Goal: Information Seeking & Learning: Check status

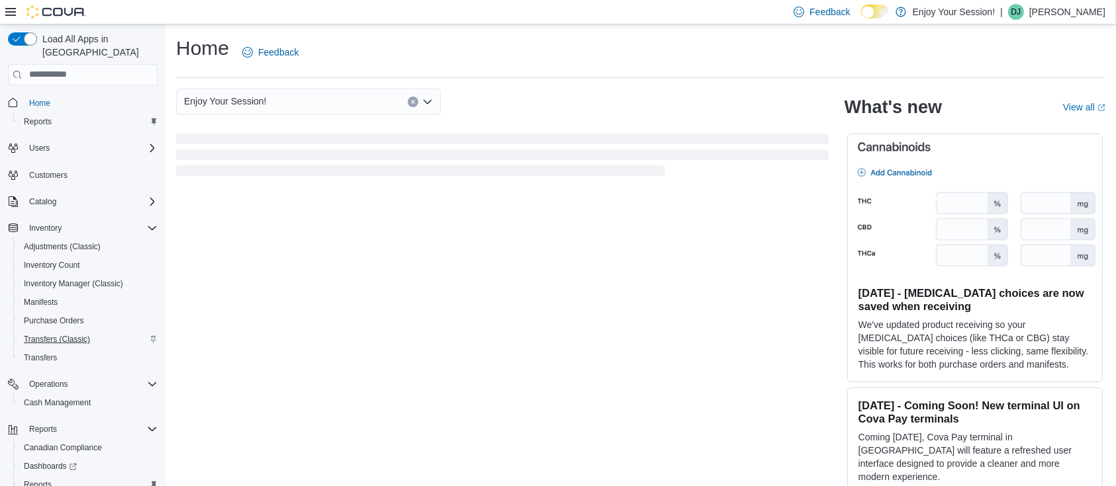
scroll to position [54, 0]
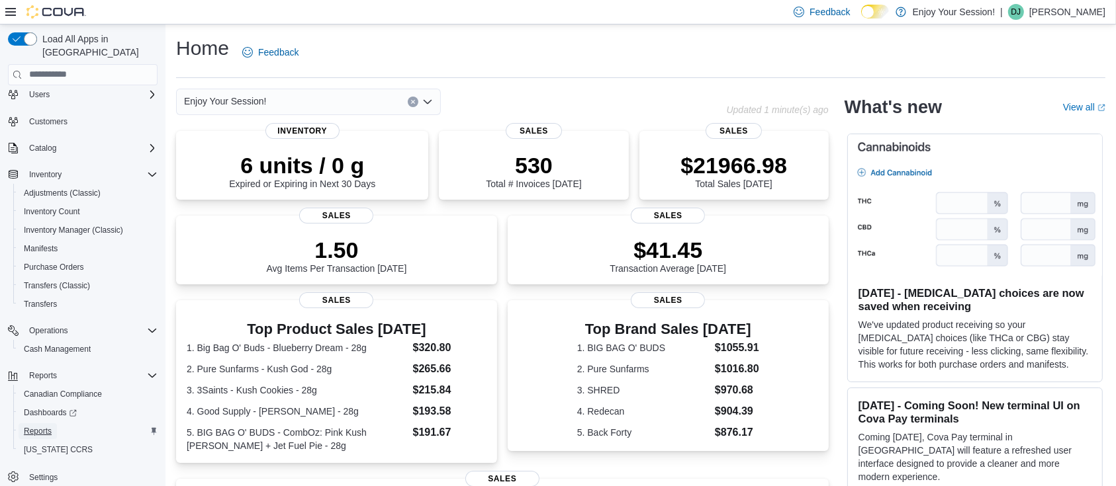
drag, startPoint x: 38, startPoint y: 418, endPoint x: 107, endPoint y: 414, distance: 69.0
click at [38, 426] on span "Reports" at bounding box center [38, 431] width 28 height 11
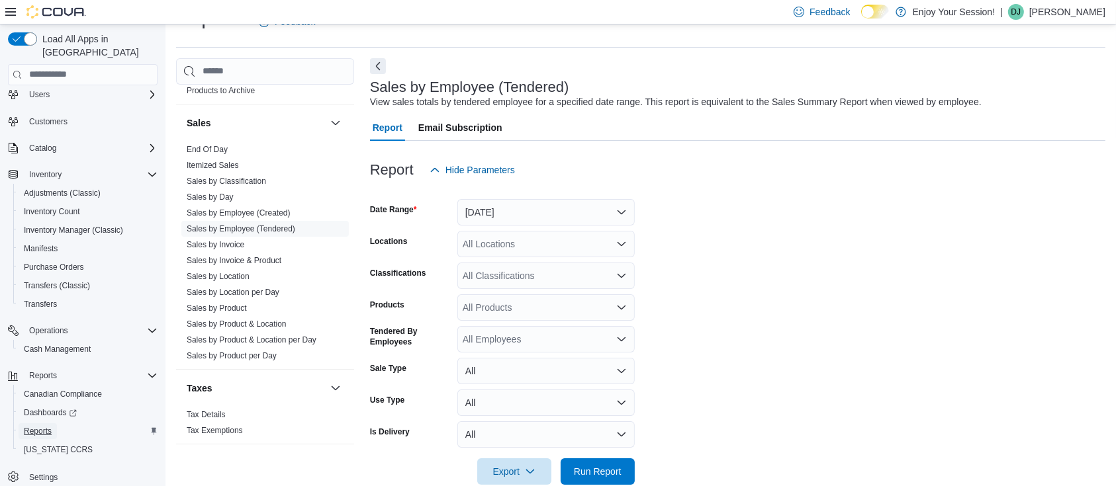
scroll to position [846, 0]
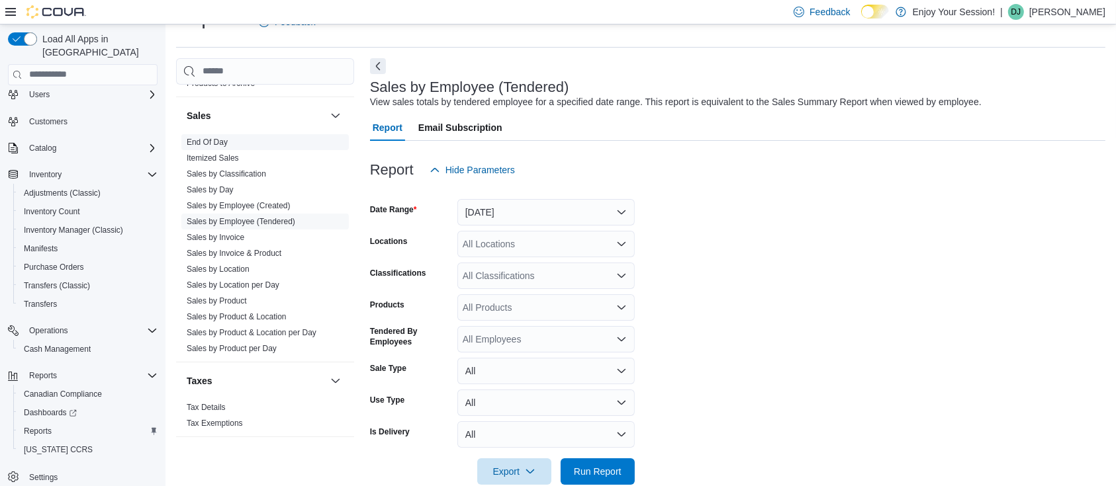
click at [202, 141] on link "End Of Day" at bounding box center [207, 142] width 41 height 9
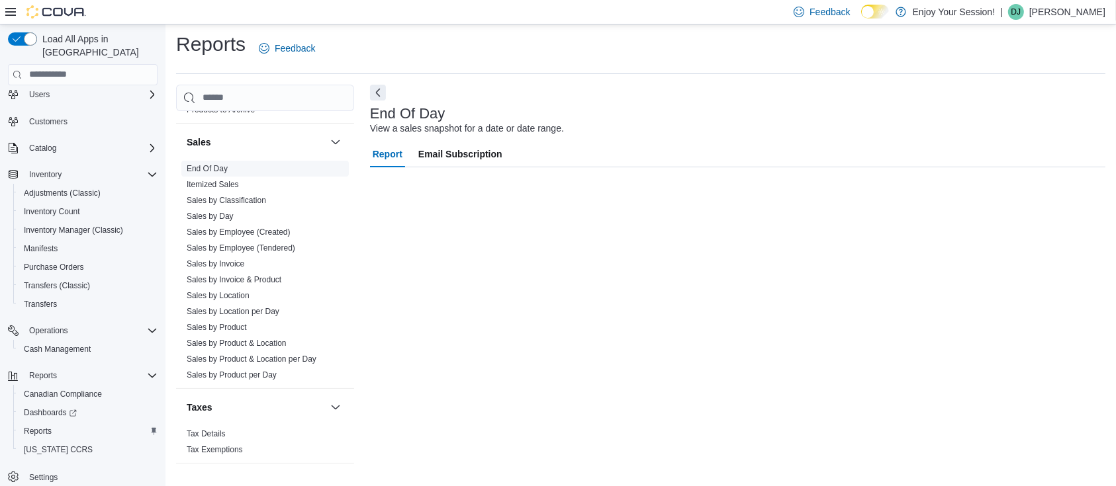
scroll to position [4, 0]
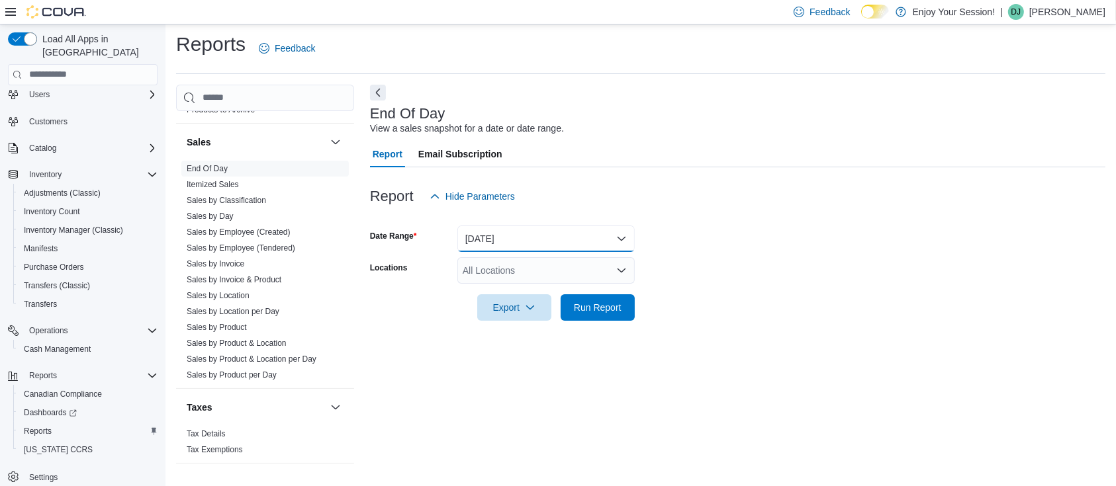
click at [516, 232] on button "[DATE]" at bounding box center [545, 239] width 177 height 26
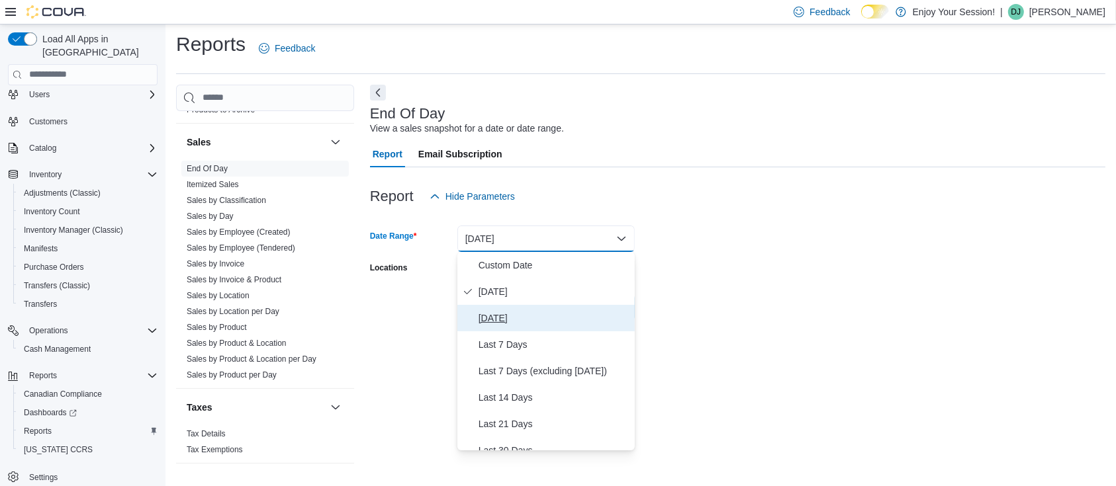
click at [519, 318] on span "[DATE]" at bounding box center [553, 318] width 151 height 16
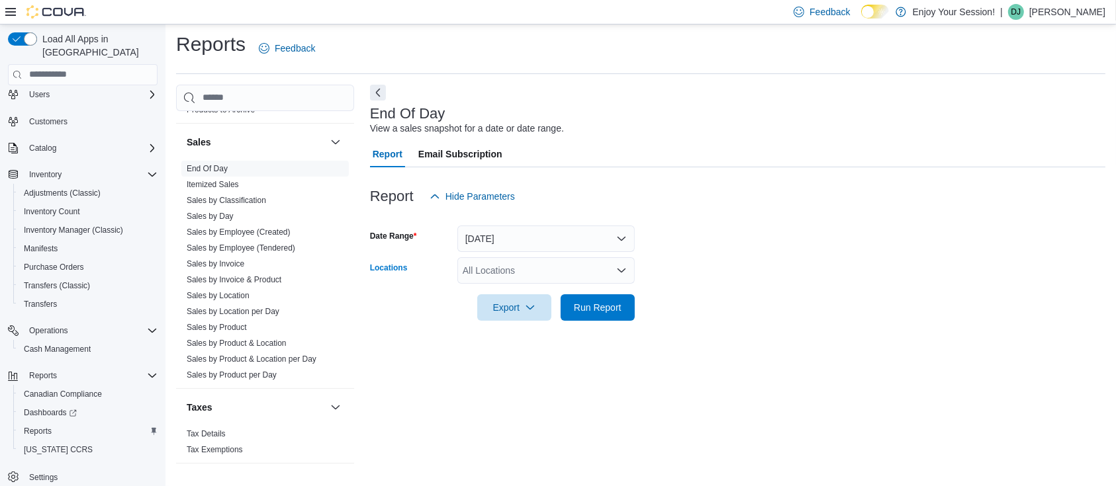
click at [523, 267] on div "All Locations" at bounding box center [545, 270] width 177 height 26
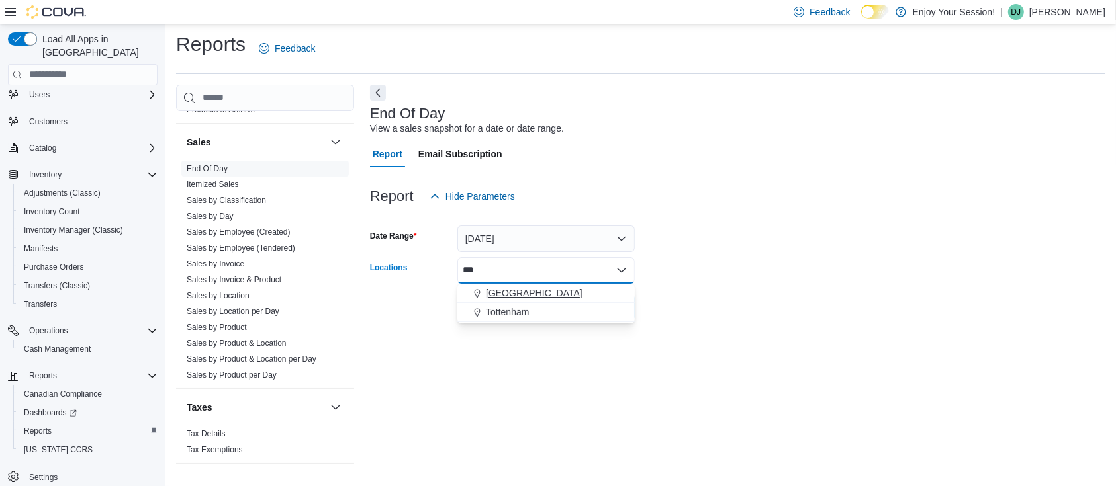
type input "***"
click at [523, 288] on div "[GEOGRAPHIC_DATA]" at bounding box center [545, 293] width 161 height 13
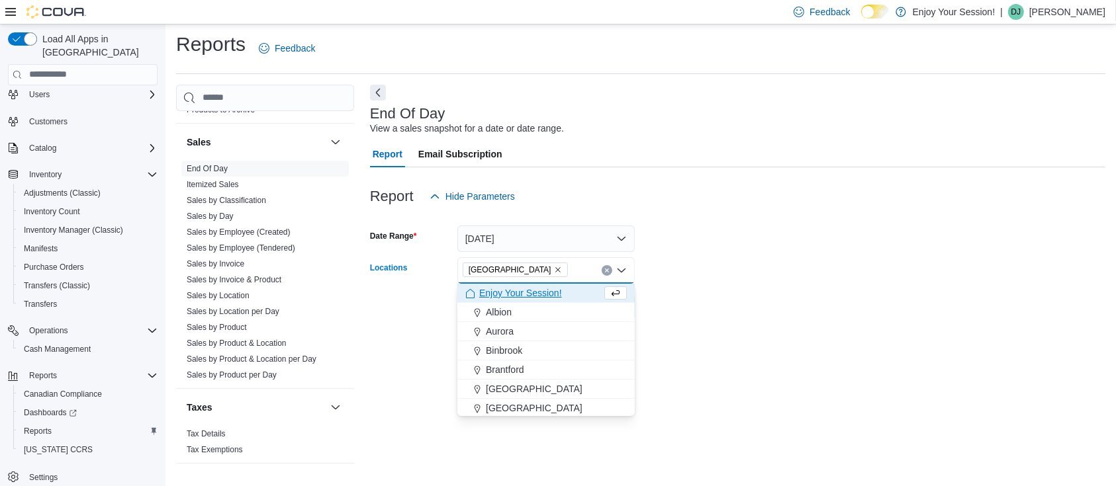
click at [688, 327] on div at bounding box center [737, 329] width 735 height 16
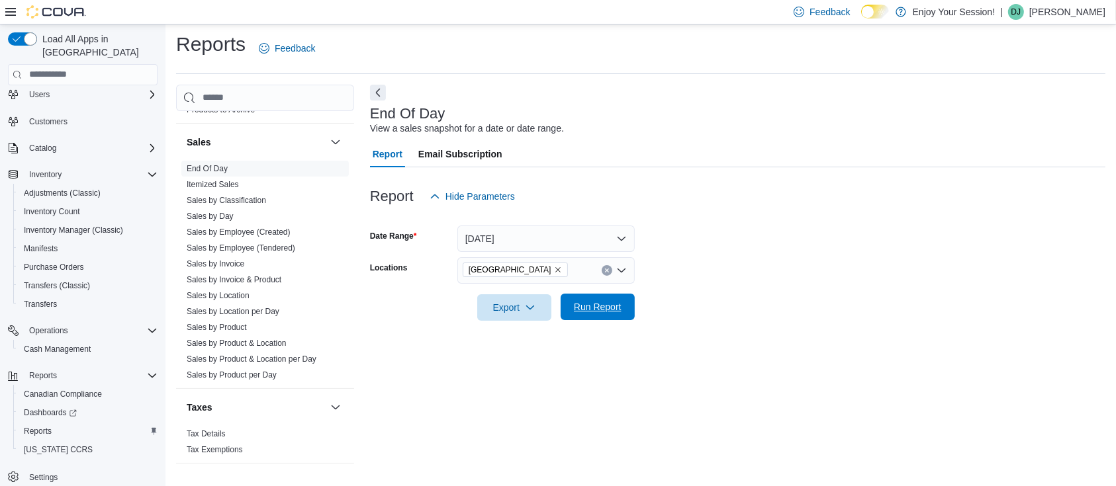
click at [598, 305] on span "Run Report" at bounding box center [598, 306] width 48 height 13
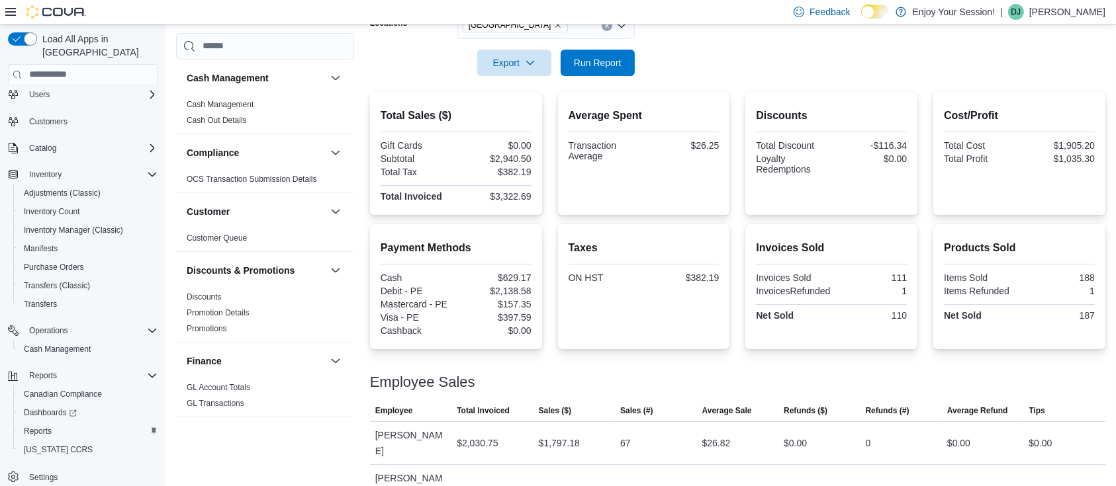
click at [214, 120] on link "Cash Out Details" at bounding box center [217, 120] width 60 height 9
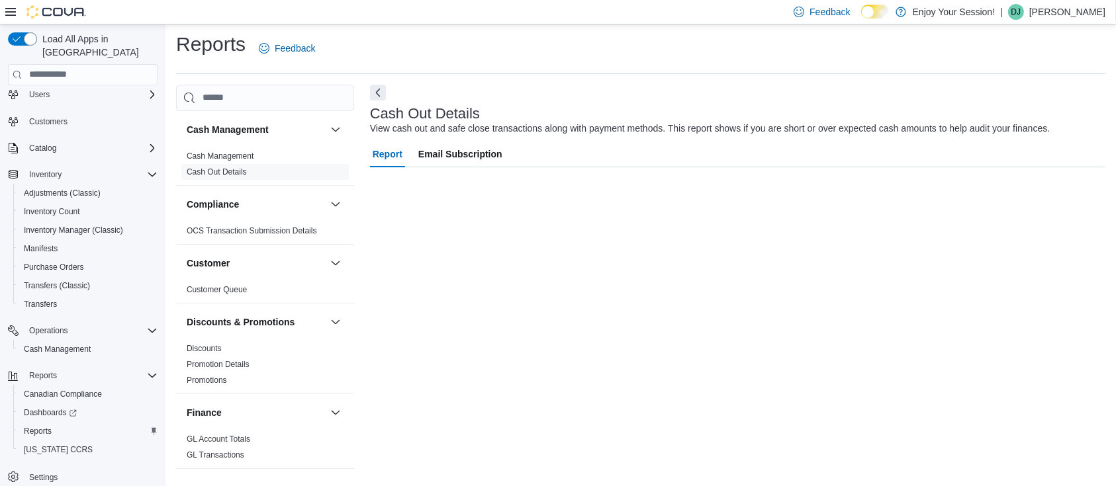
scroll to position [4, 0]
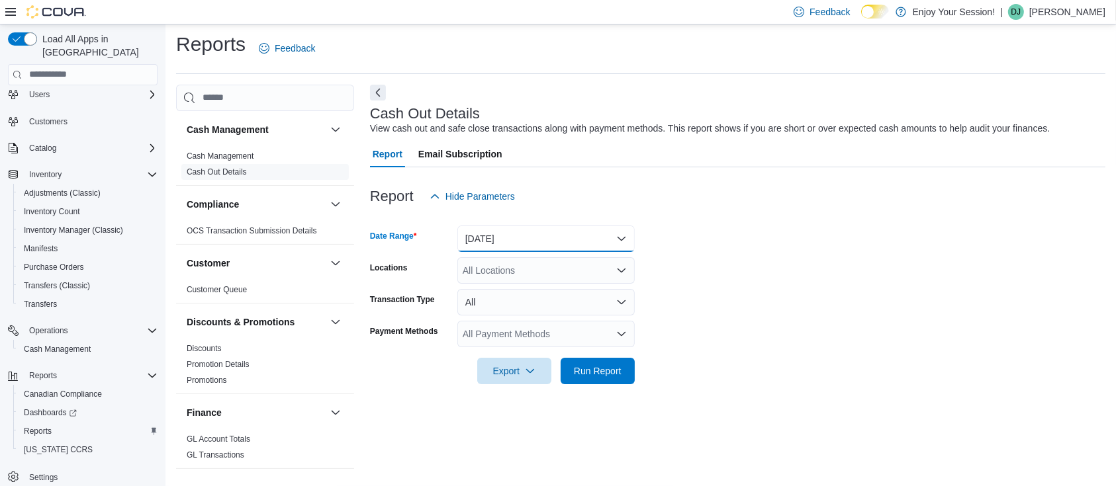
click at [514, 243] on button "[DATE]" at bounding box center [545, 239] width 177 height 26
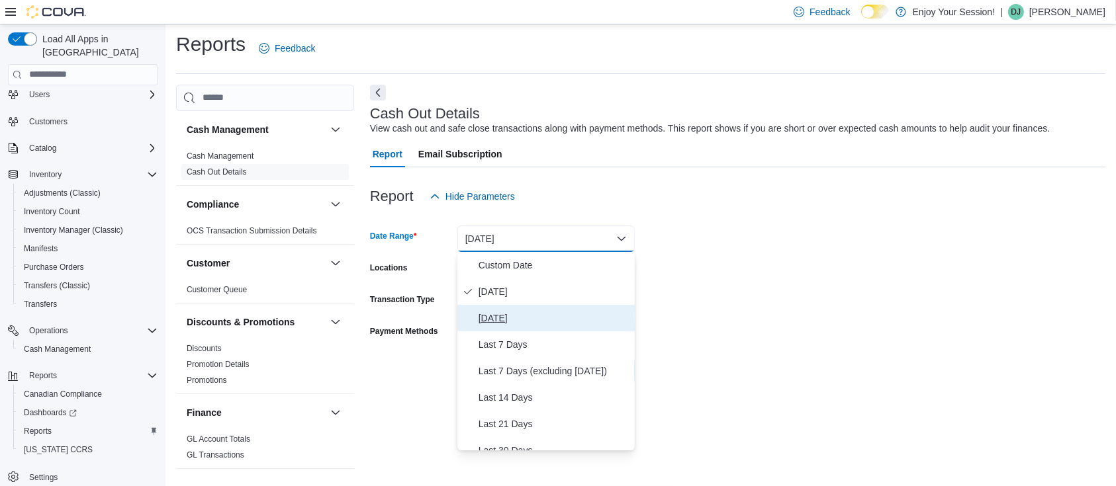
click at [500, 317] on span "[DATE]" at bounding box center [553, 318] width 151 height 16
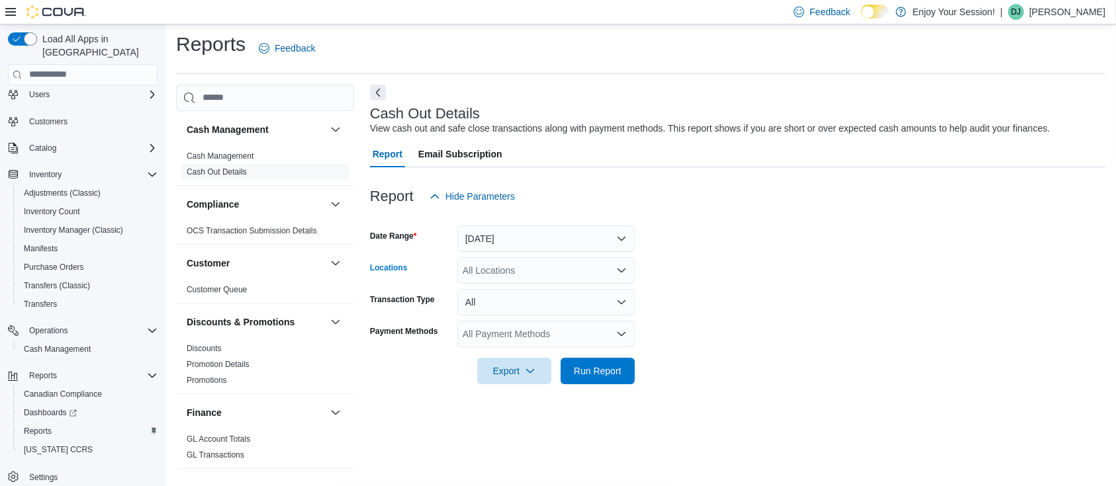
click at [530, 276] on div "All Locations" at bounding box center [545, 270] width 177 height 26
type input "***"
click at [530, 288] on div "[GEOGRAPHIC_DATA]" at bounding box center [545, 293] width 161 height 13
click at [692, 345] on form "Date Range [DATE] Locations [GEOGRAPHIC_DATA] Transaction Type All Payment Meth…" at bounding box center [737, 297] width 735 height 175
click at [590, 376] on span "Run Report" at bounding box center [598, 370] width 48 height 13
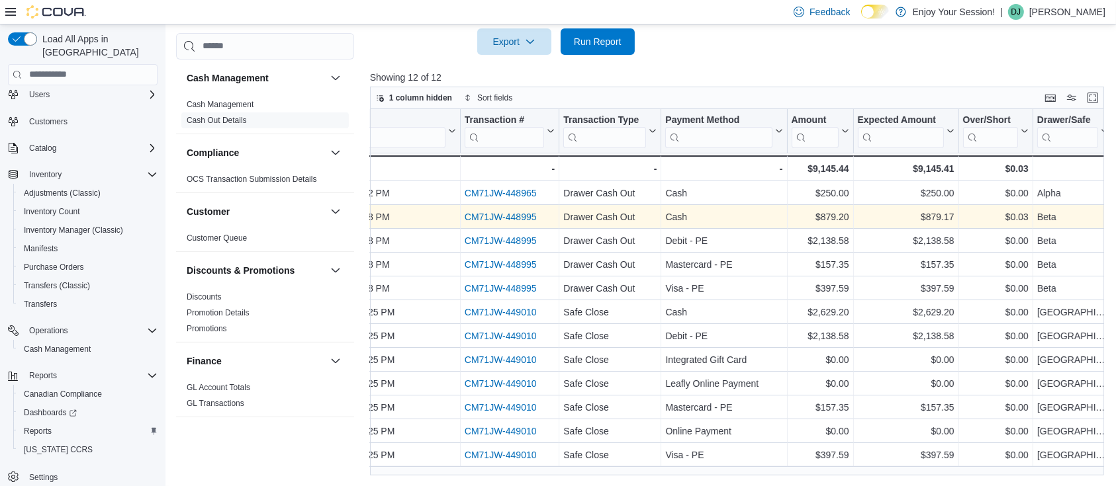
scroll to position [0, 66]
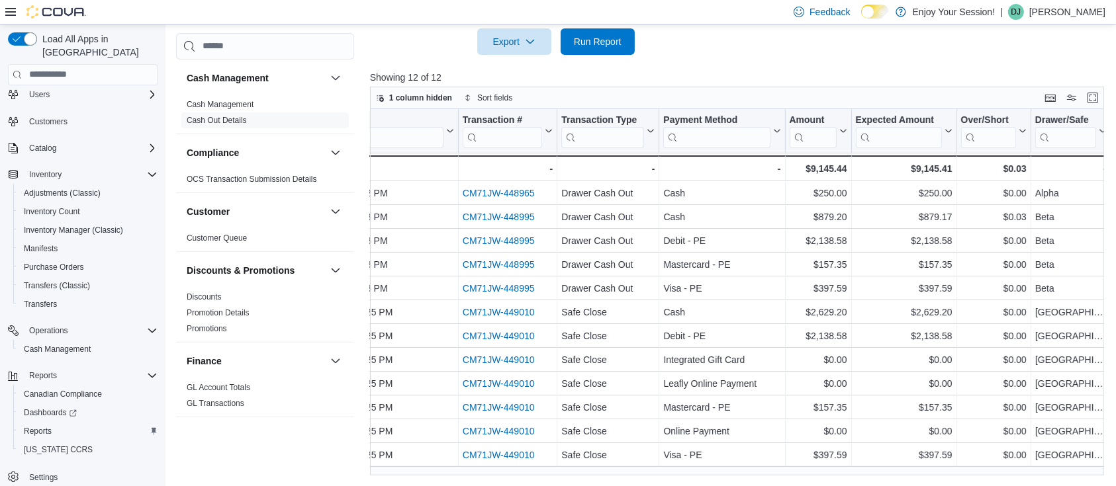
drag, startPoint x: 312, startPoint y: 427, endPoint x: 361, endPoint y: 403, distance: 55.1
click at [312, 427] on div "Cash Management Cash Management Cash Out Details Compliance OCS Transaction Sub…" at bounding box center [265, 252] width 178 height 438
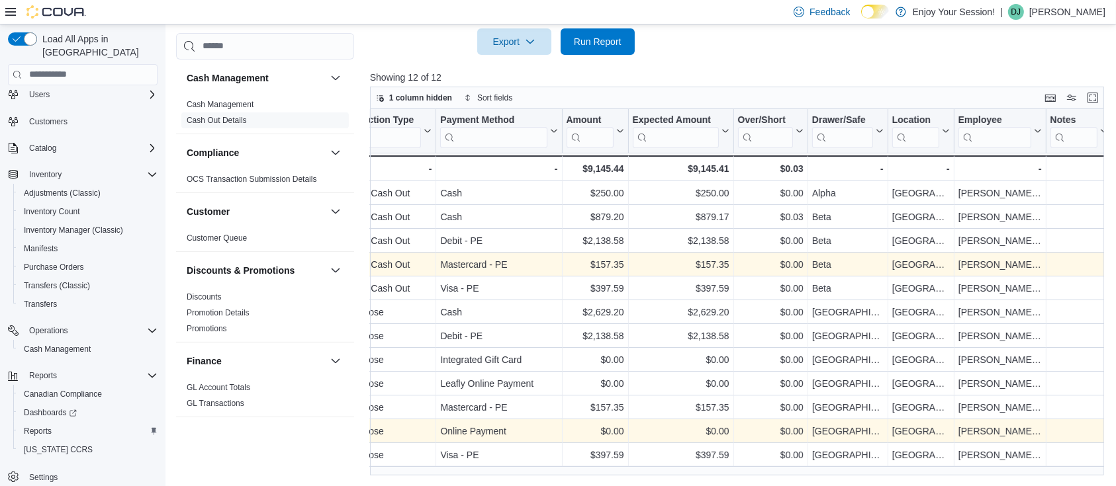
scroll to position [0, 0]
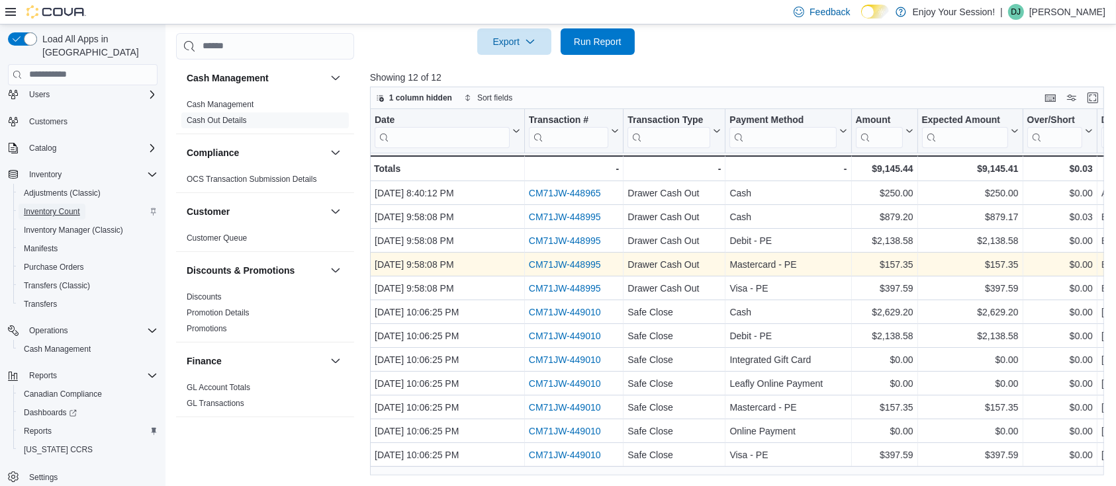
click at [57, 206] on span "Inventory Count" at bounding box center [52, 211] width 56 height 11
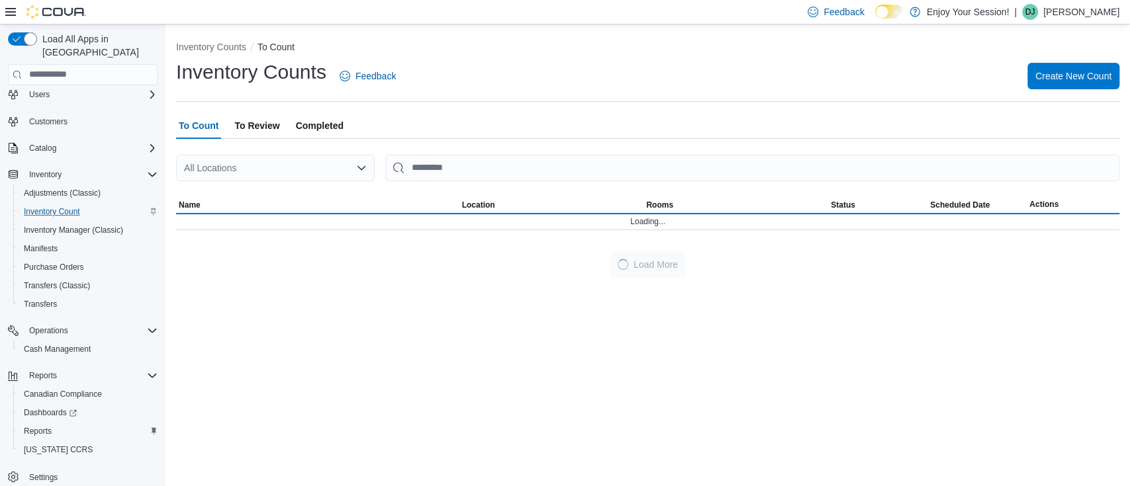
click at [254, 119] on span "To Review" at bounding box center [256, 125] width 45 height 26
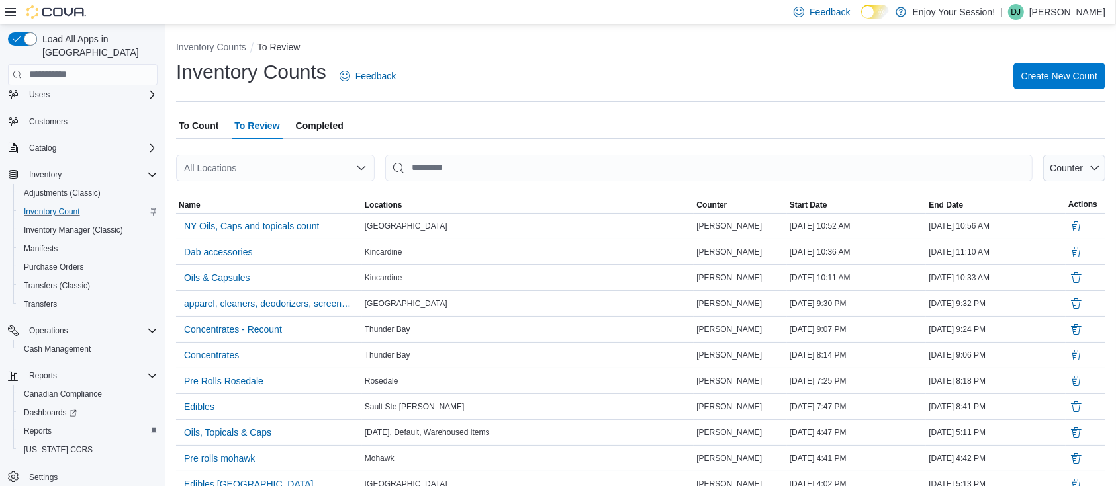
click at [252, 165] on div "All Locations" at bounding box center [275, 168] width 199 height 26
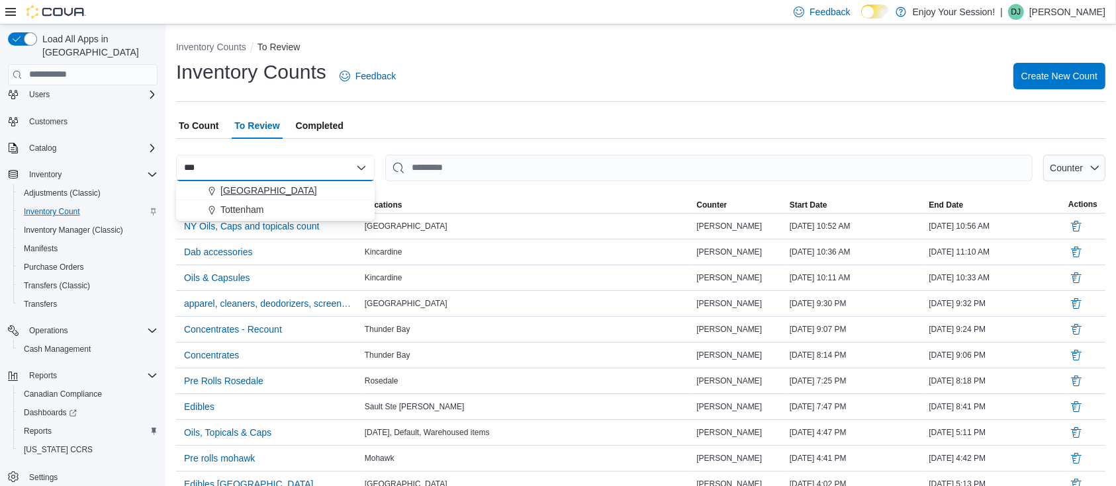
type input "***"
click at [248, 192] on span "[GEOGRAPHIC_DATA]" at bounding box center [268, 190] width 97 height 13
